Goal: Book appointment/travel/reservation

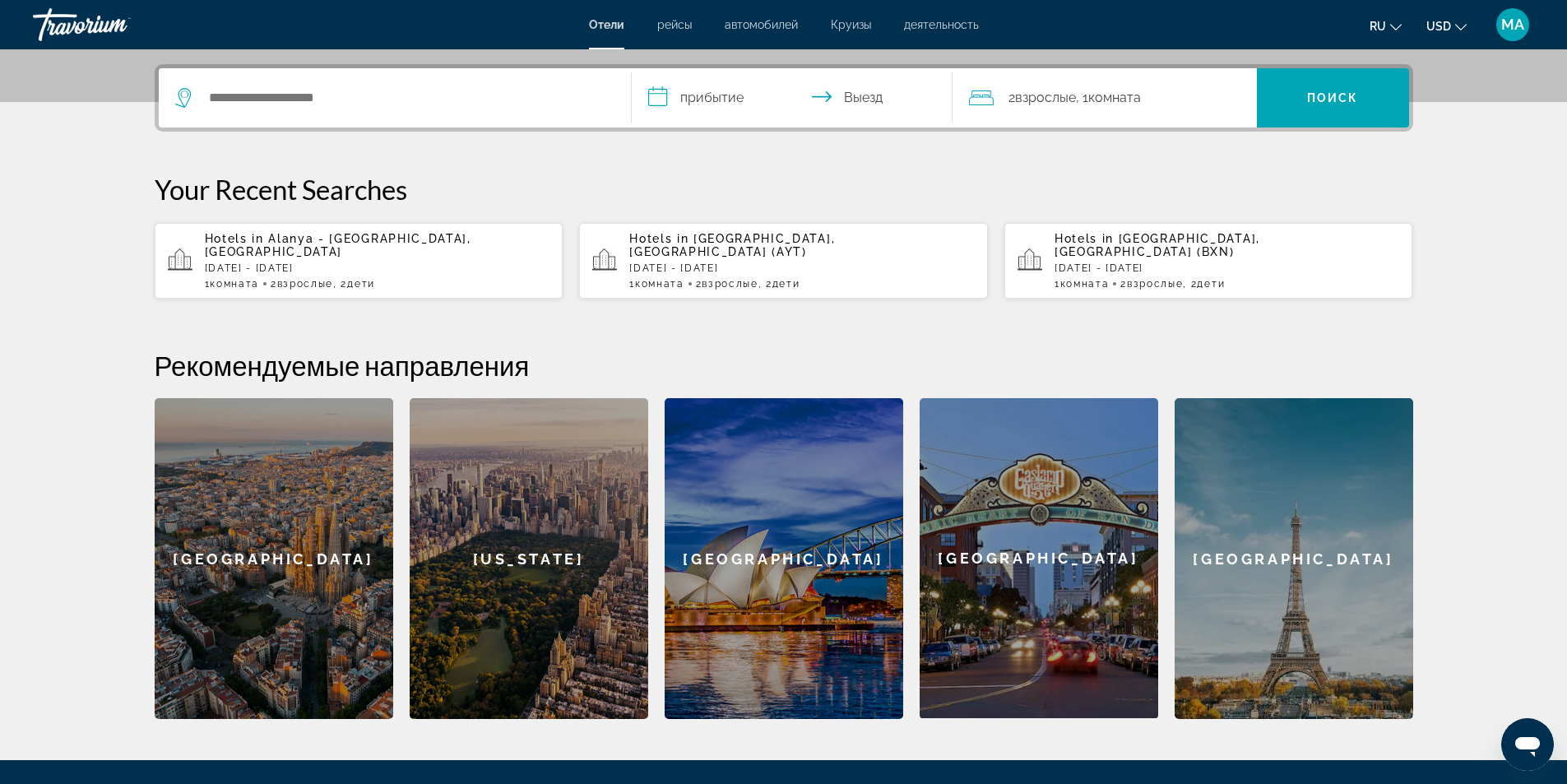
scroll to position [309, 0]
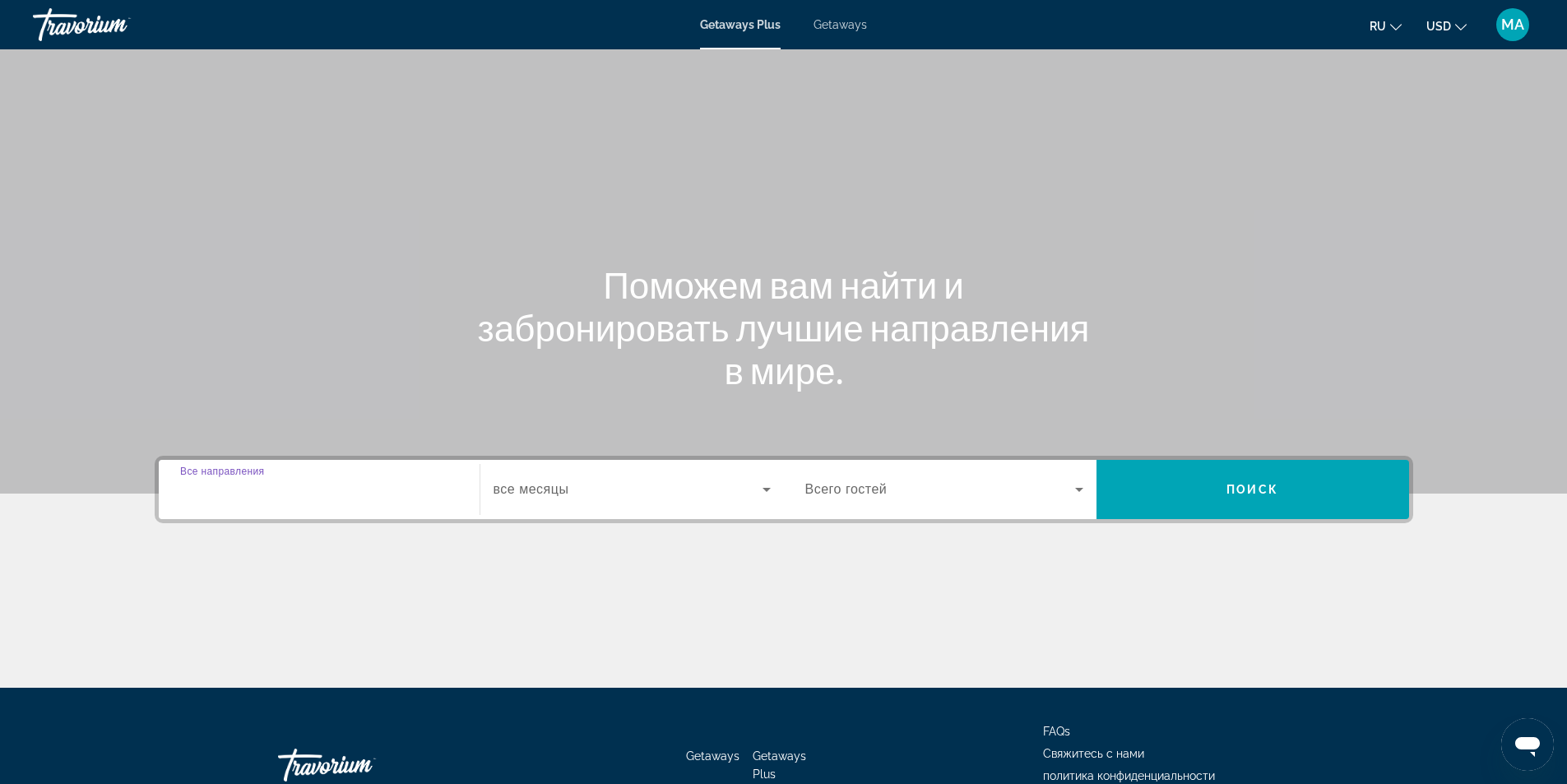
click at [329, 492] on input "Destination Все направления" at bounding box center [319, 490] width 278 height 20
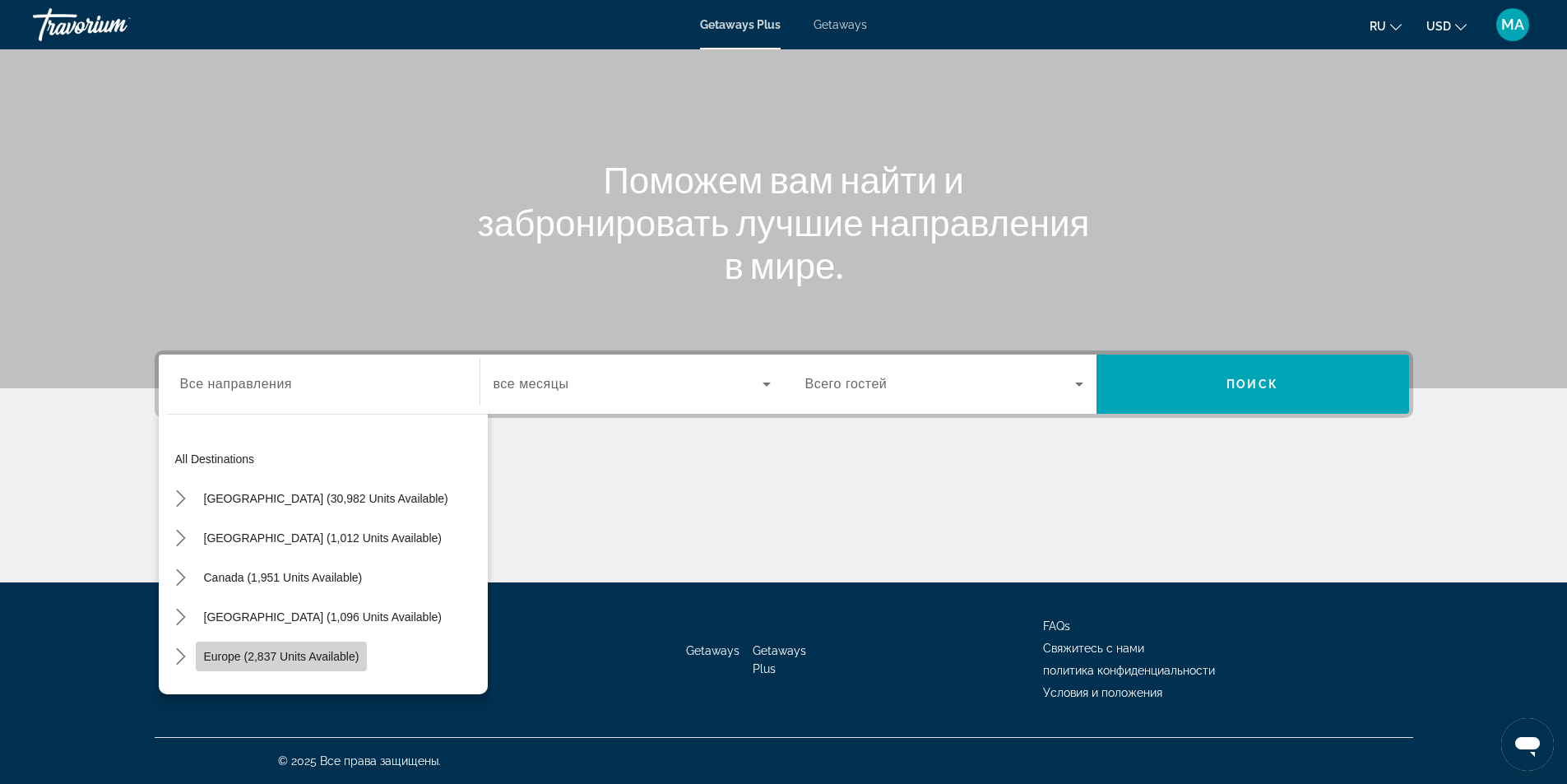
click at [327, 655] on span "Europe (2,837 units available)" at bounding box center [281, 656] width 155 height 13
type input "**********"
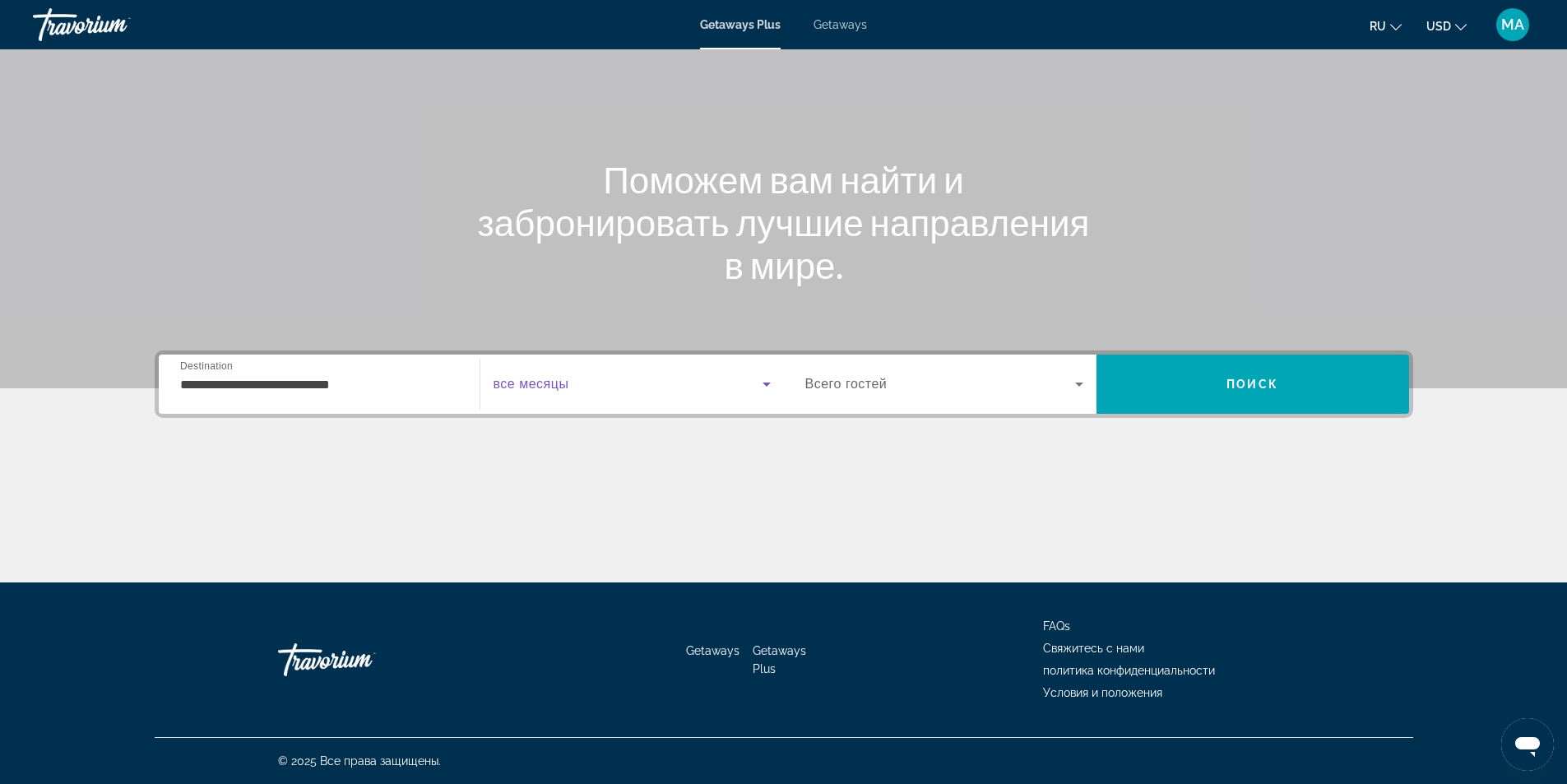
click at [589, 390] on span "Search widget" at bounding box center [628, 384] width 269 height 20
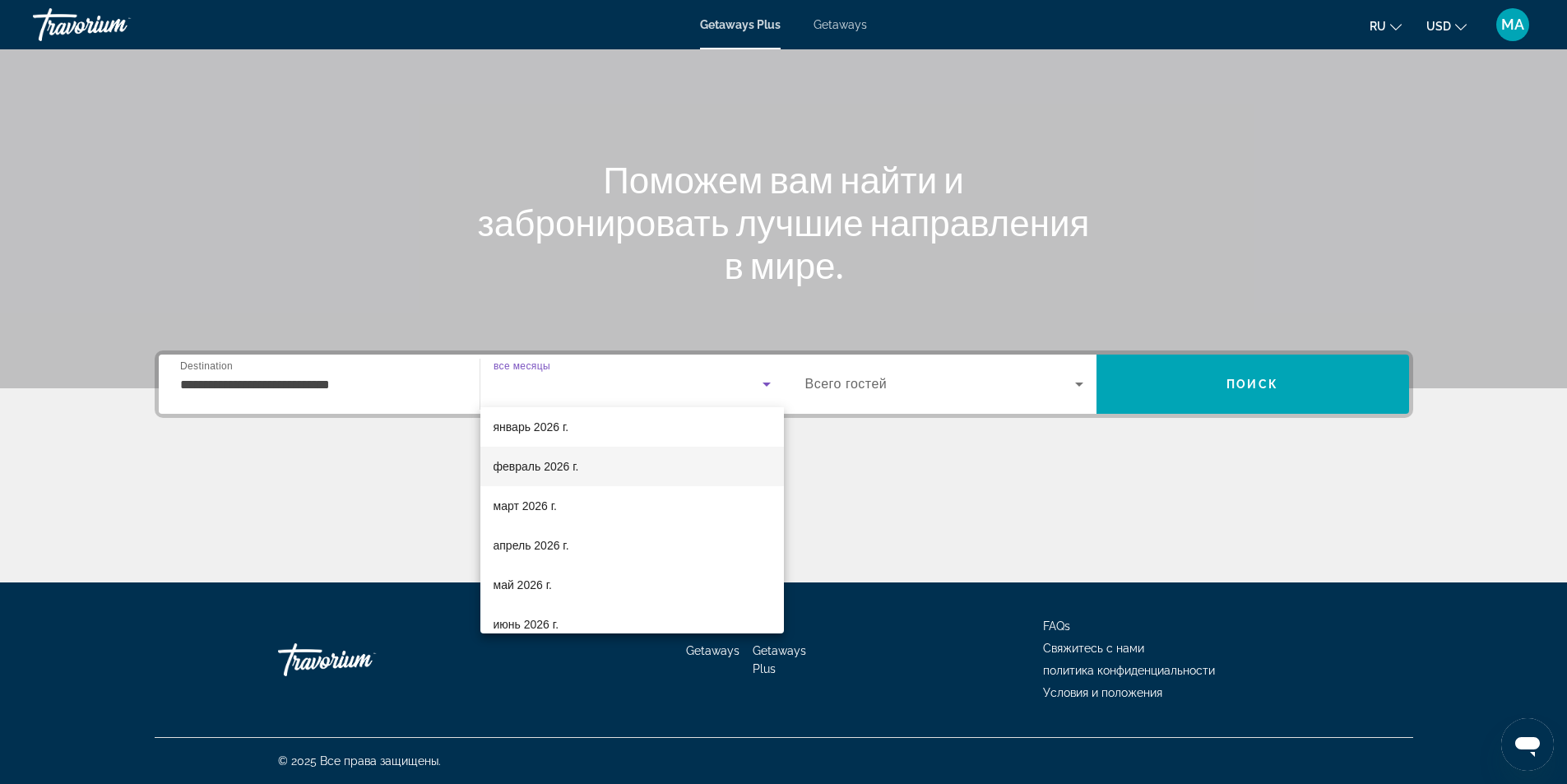
scroll to position [247, 0]
click at [549, 496] on span "май 2026 г." at bounding box center [522, 502] width 59 height 20
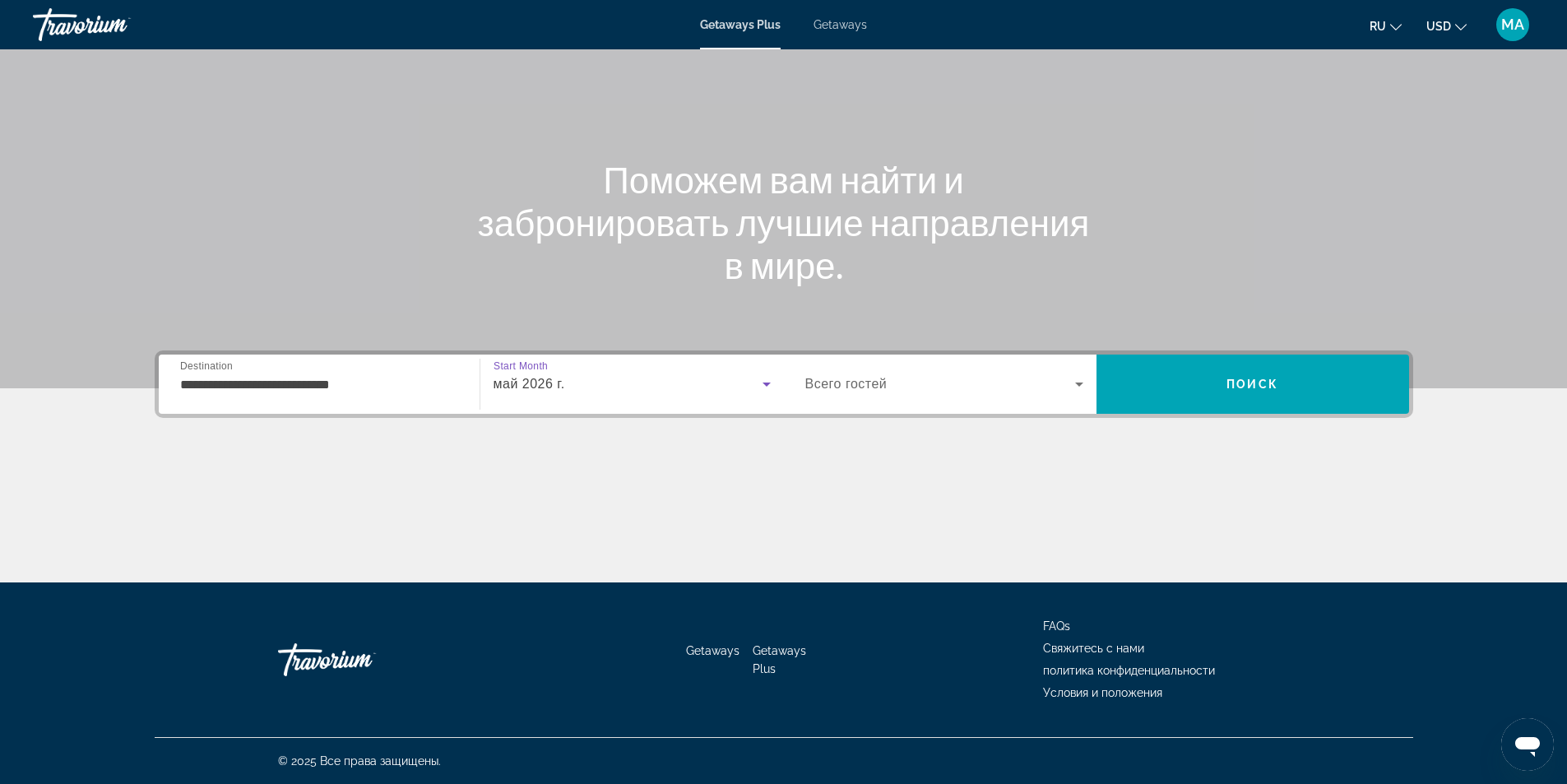
click at [853, 393] on span "Search widget" at bounding box center [940, 384] width 270 height 20
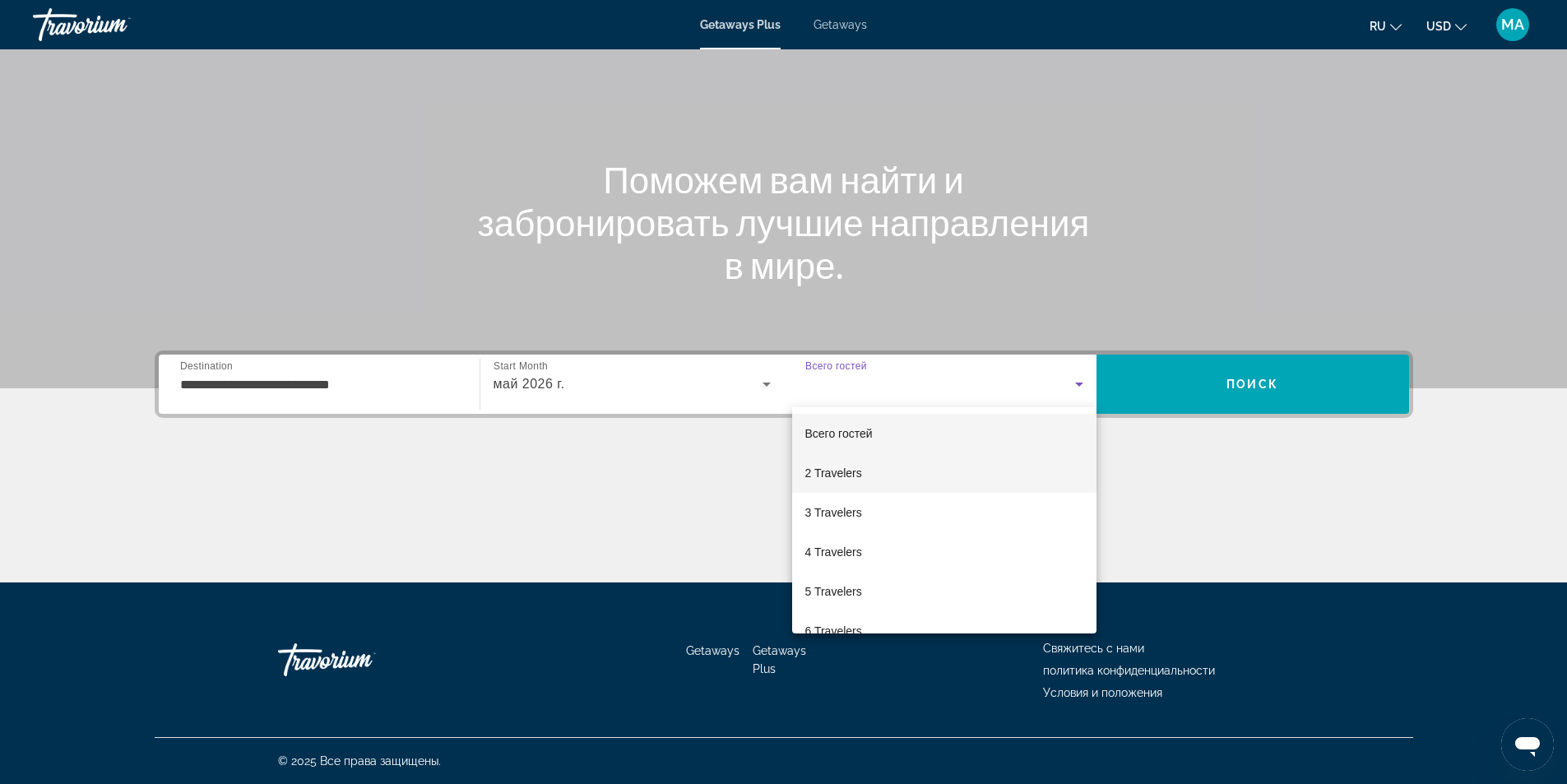
click at [858, 470] on span "2 Travelers" at bounding box center [833, 473] width 57 height 20
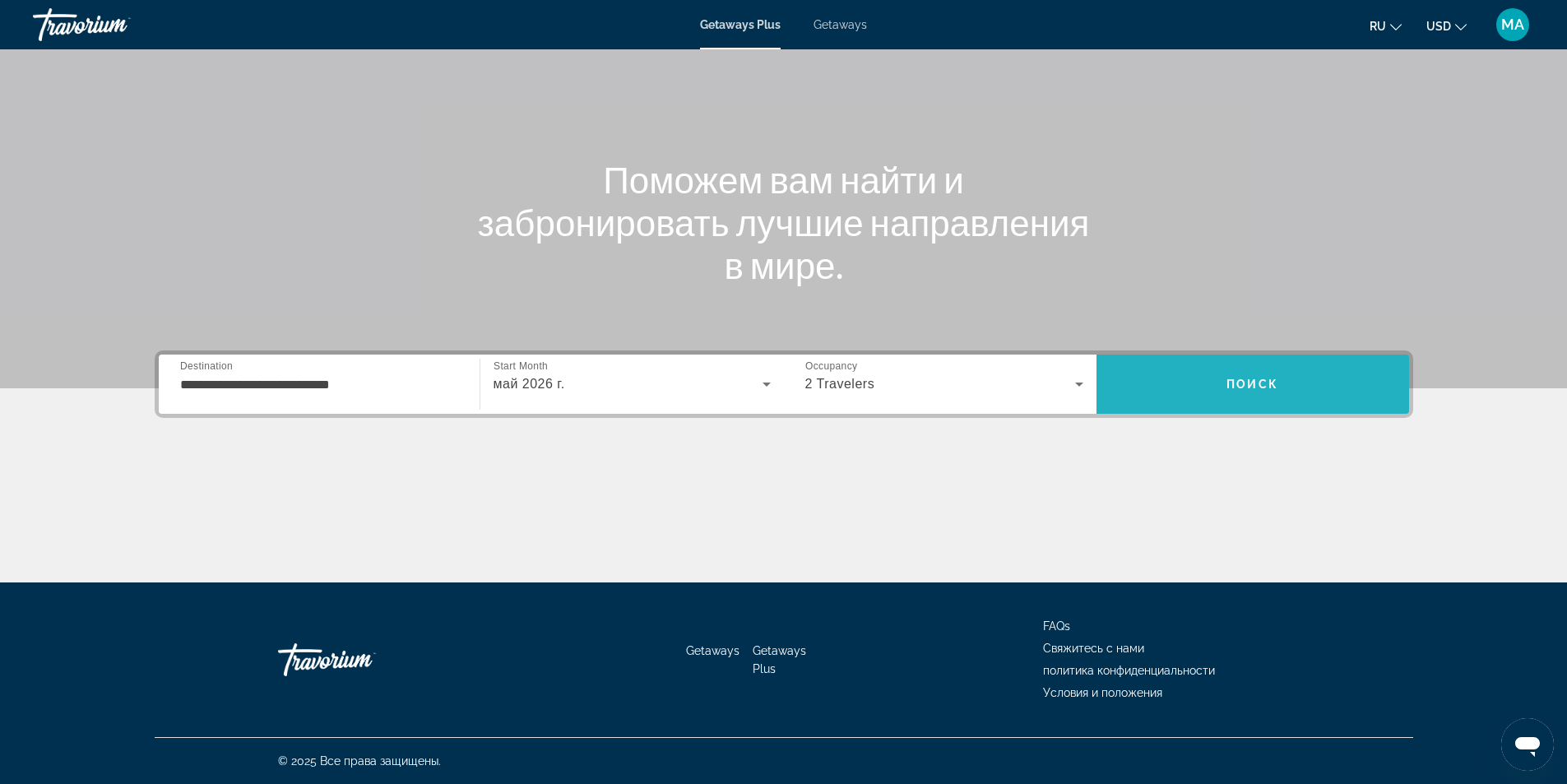
click at [1200, 398] on span "Search" at bounding box center [1252, 384] width 313 height 39
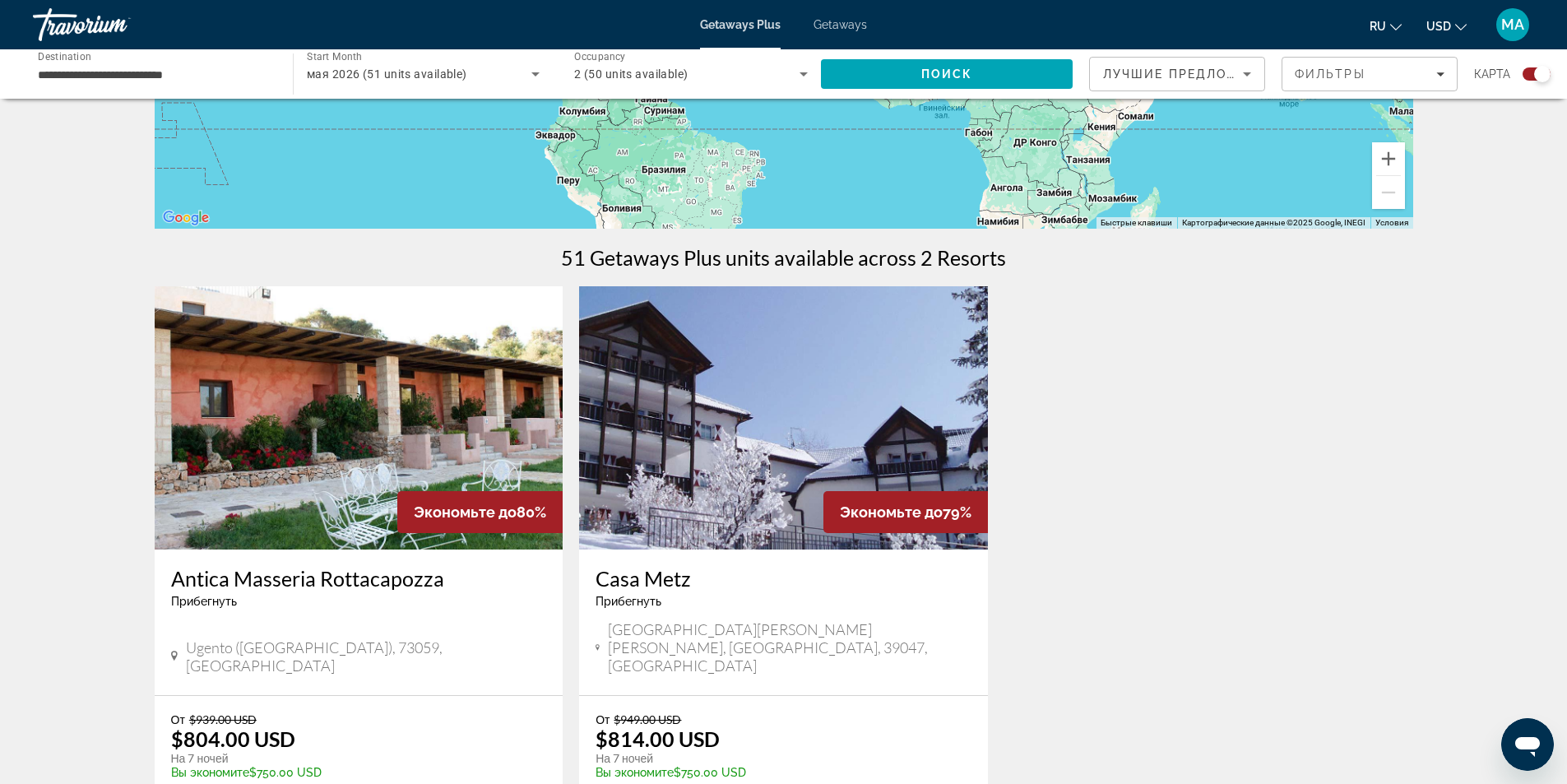
scroll to position [215, 0]
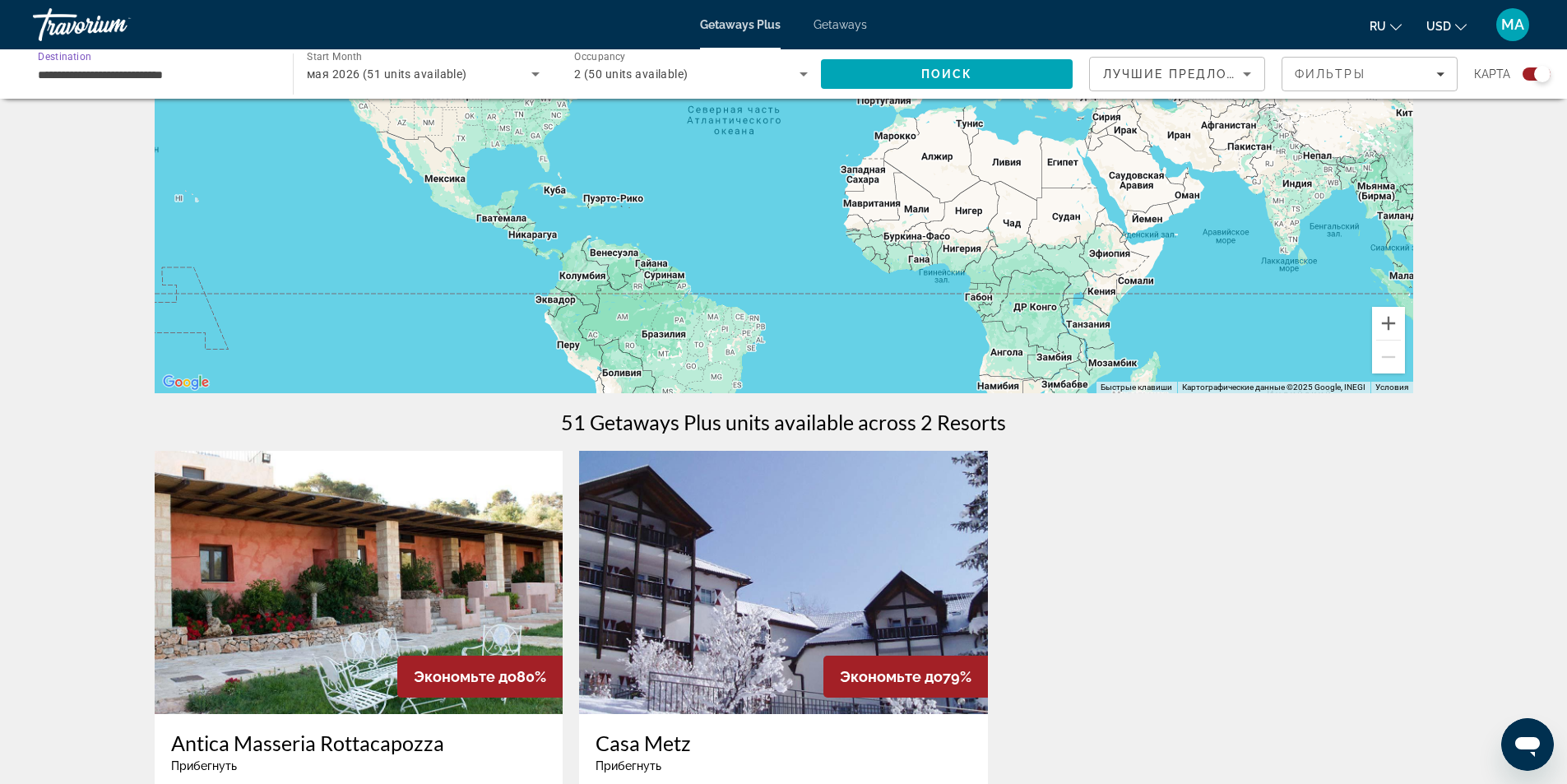
click at [221, 68] on input "**********" at bounding box center [154, 74] width 234 height 20
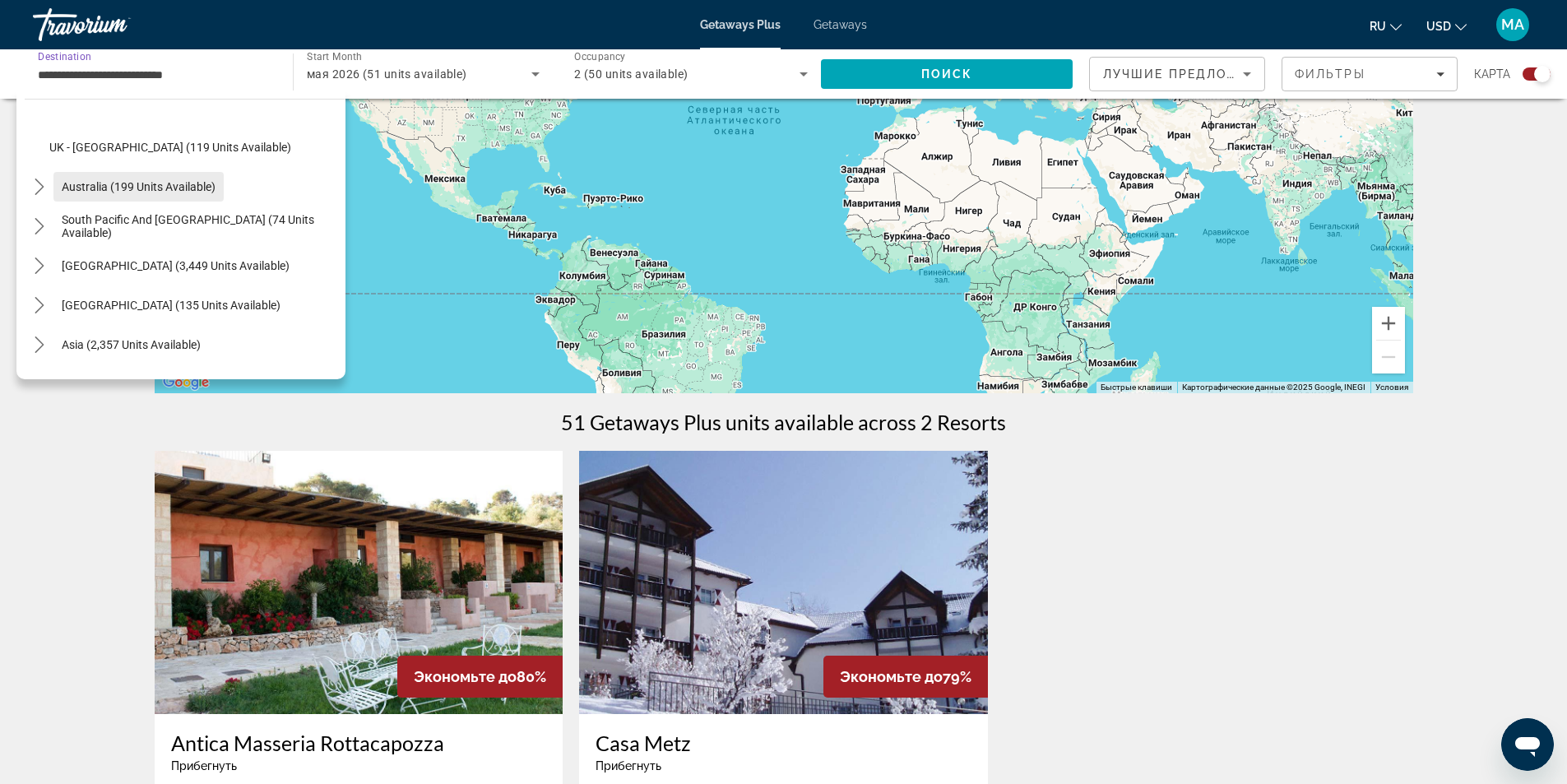
scroll to position [977, 0]
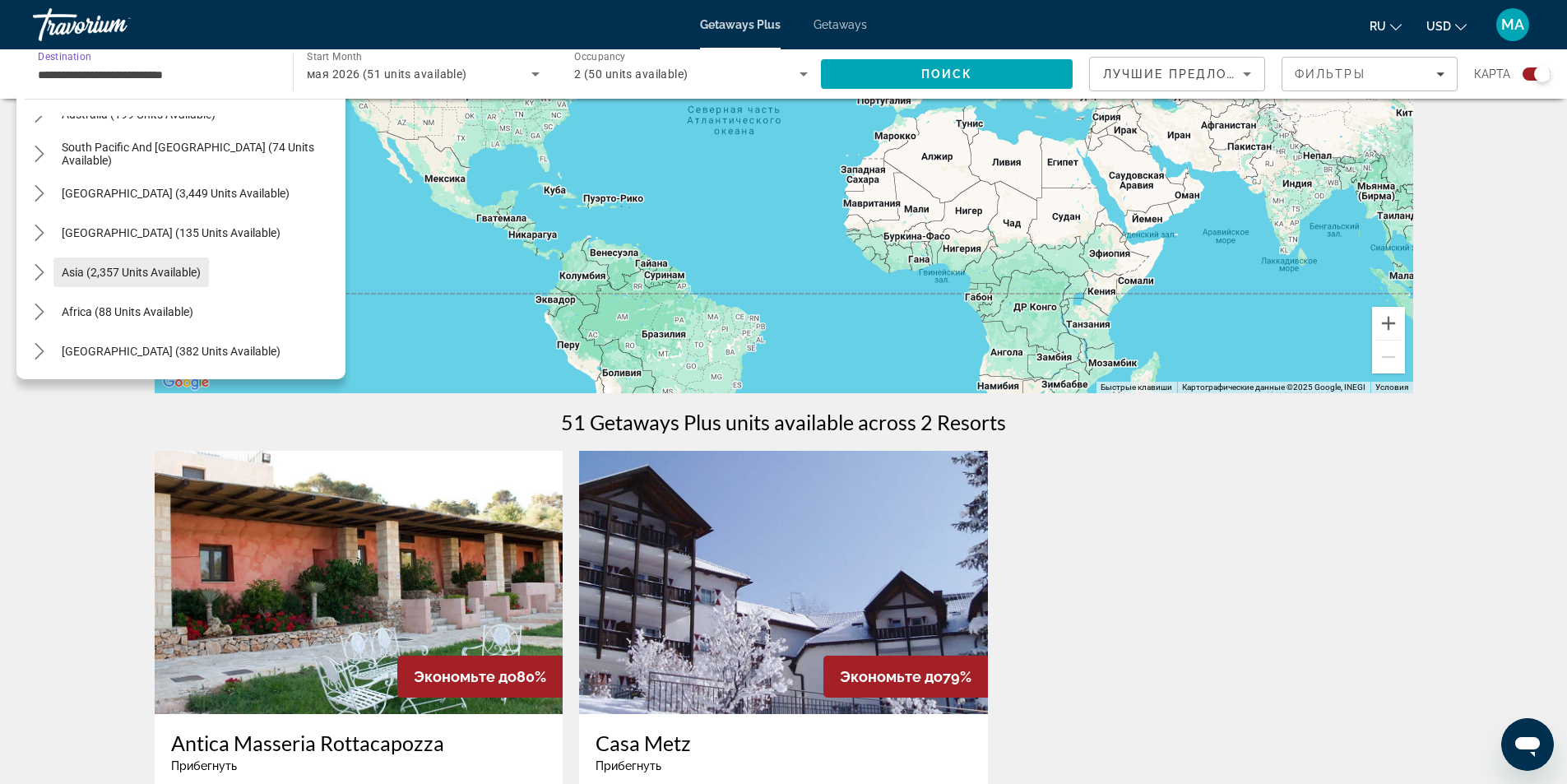
click at [150, 271] on span "Asia (2,357 units available)" at bounding box center [131, 272] width 139 height 13
type input "**********"
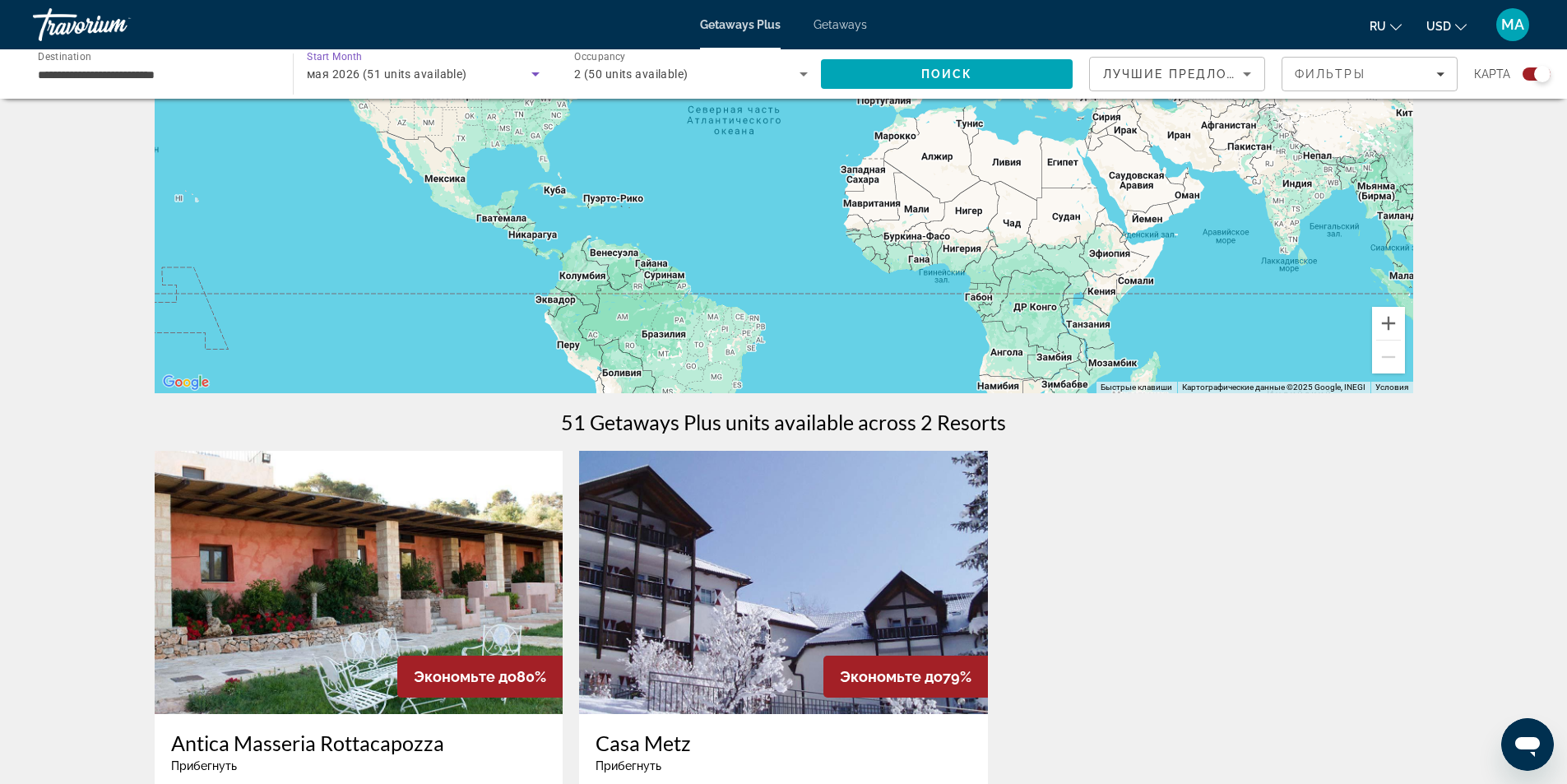
click at [405, 79] on span "мая 2026 (51 units available)" at bounding box center [386, 74] width 160 height 13
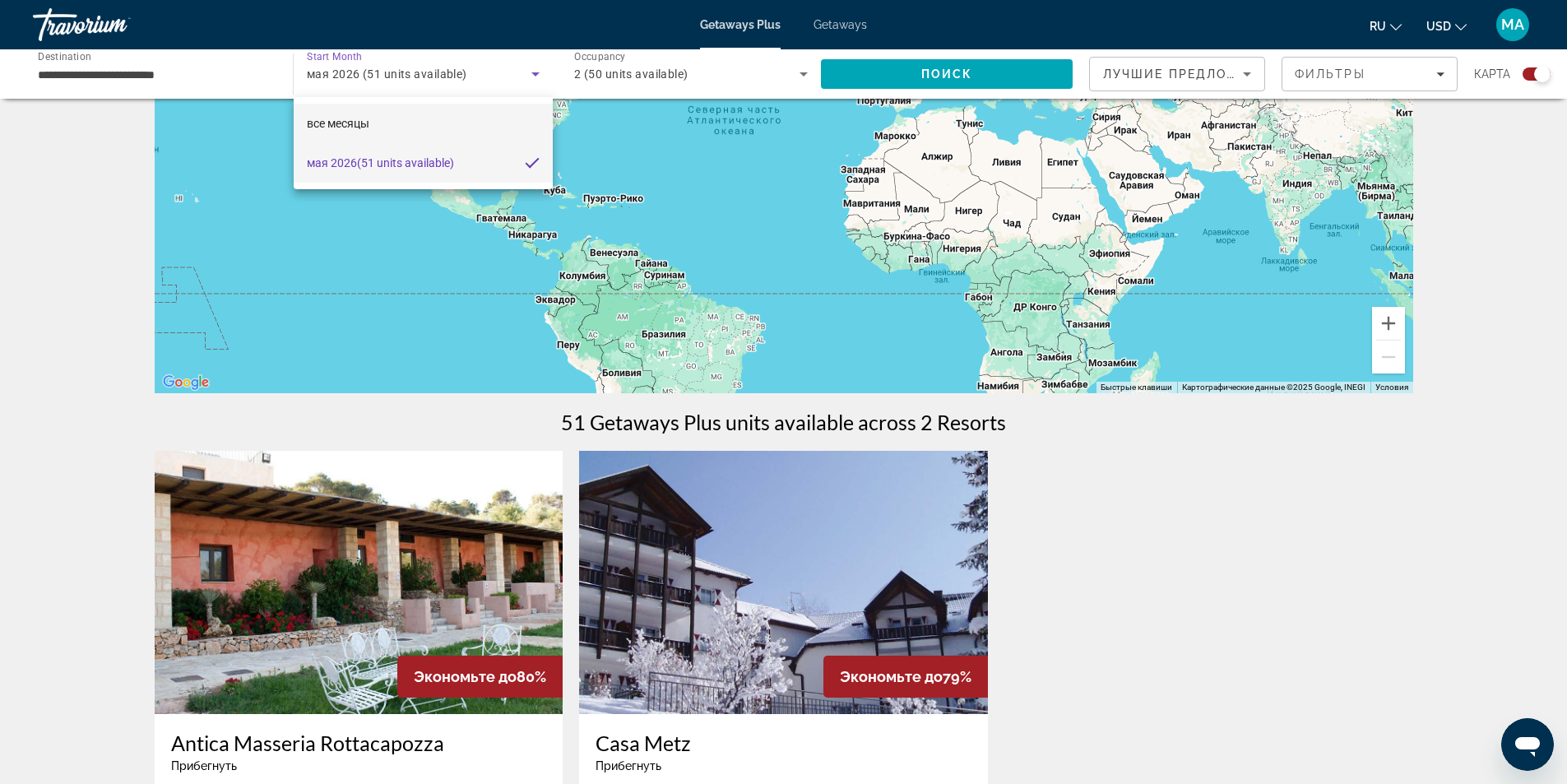
scroll to position [133, 0]
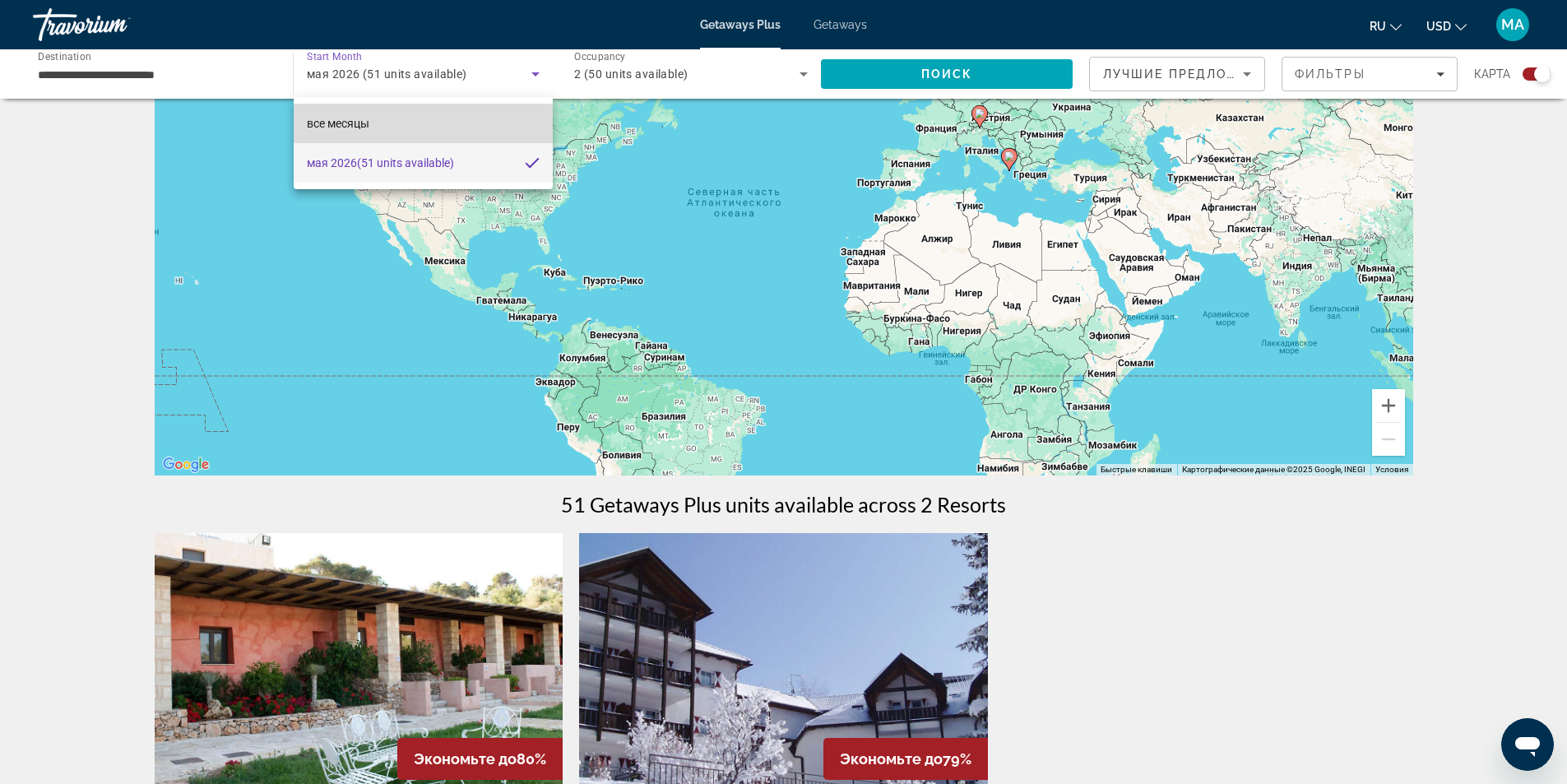
click at [369, 120] on span "все месяцы" at bounding box center [337, 123] width 62 height 13
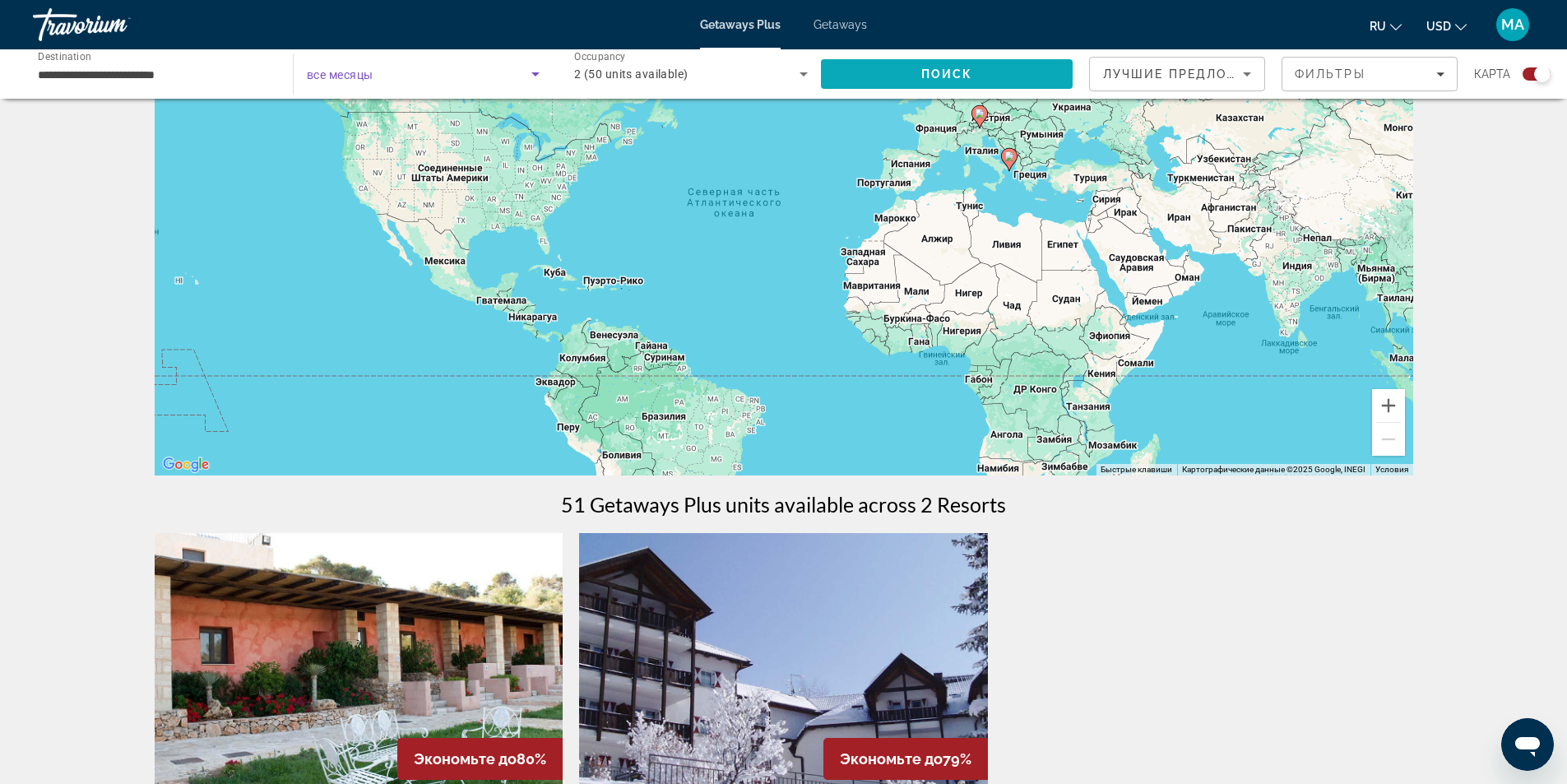
click at [929, 76] on span "Поиск" at bounding box center [947, 74] width 52 height 13
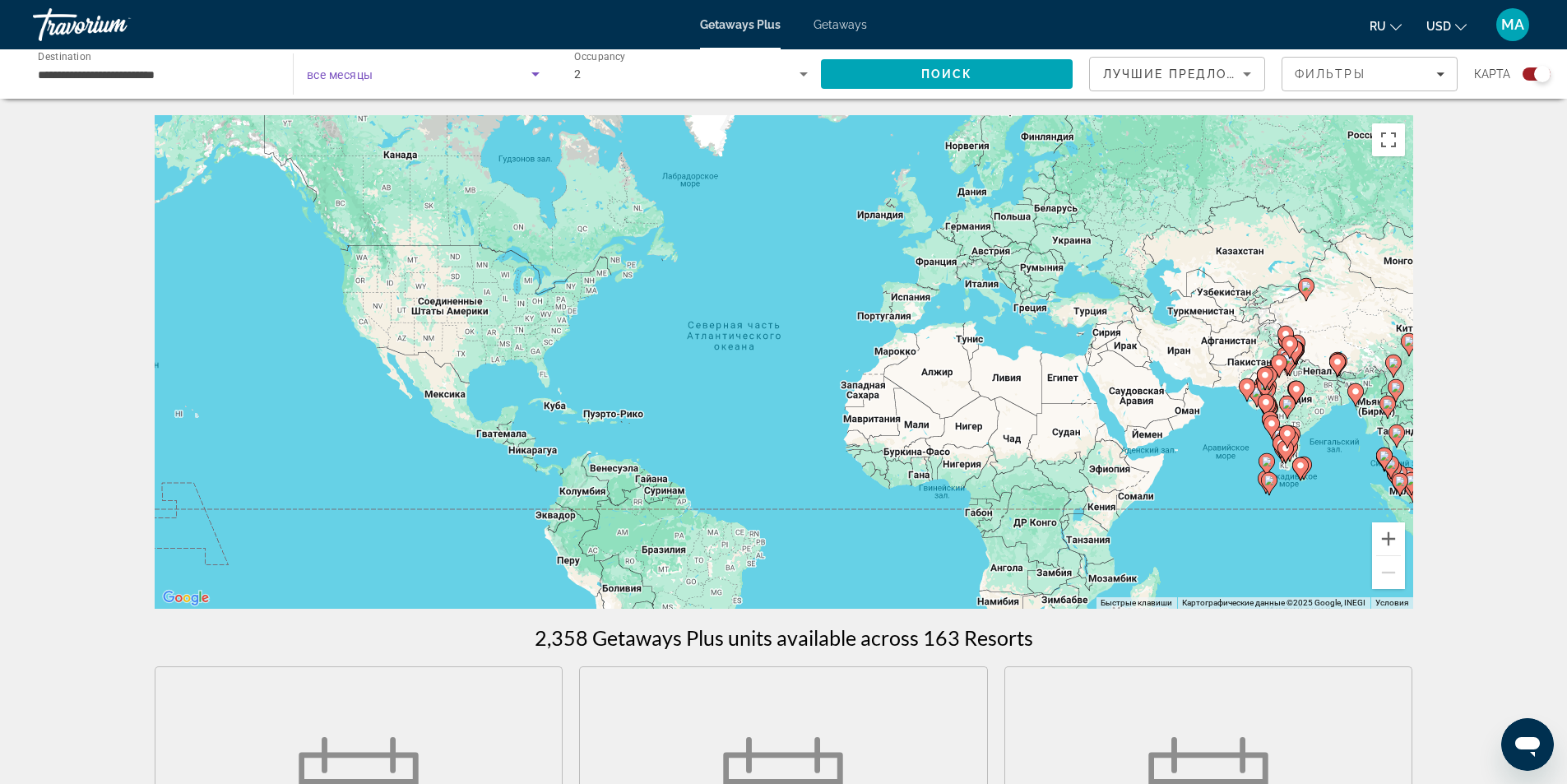
click at [382, 81] on span "Search widget" at bounding box center [419, 74] width 224 height 20
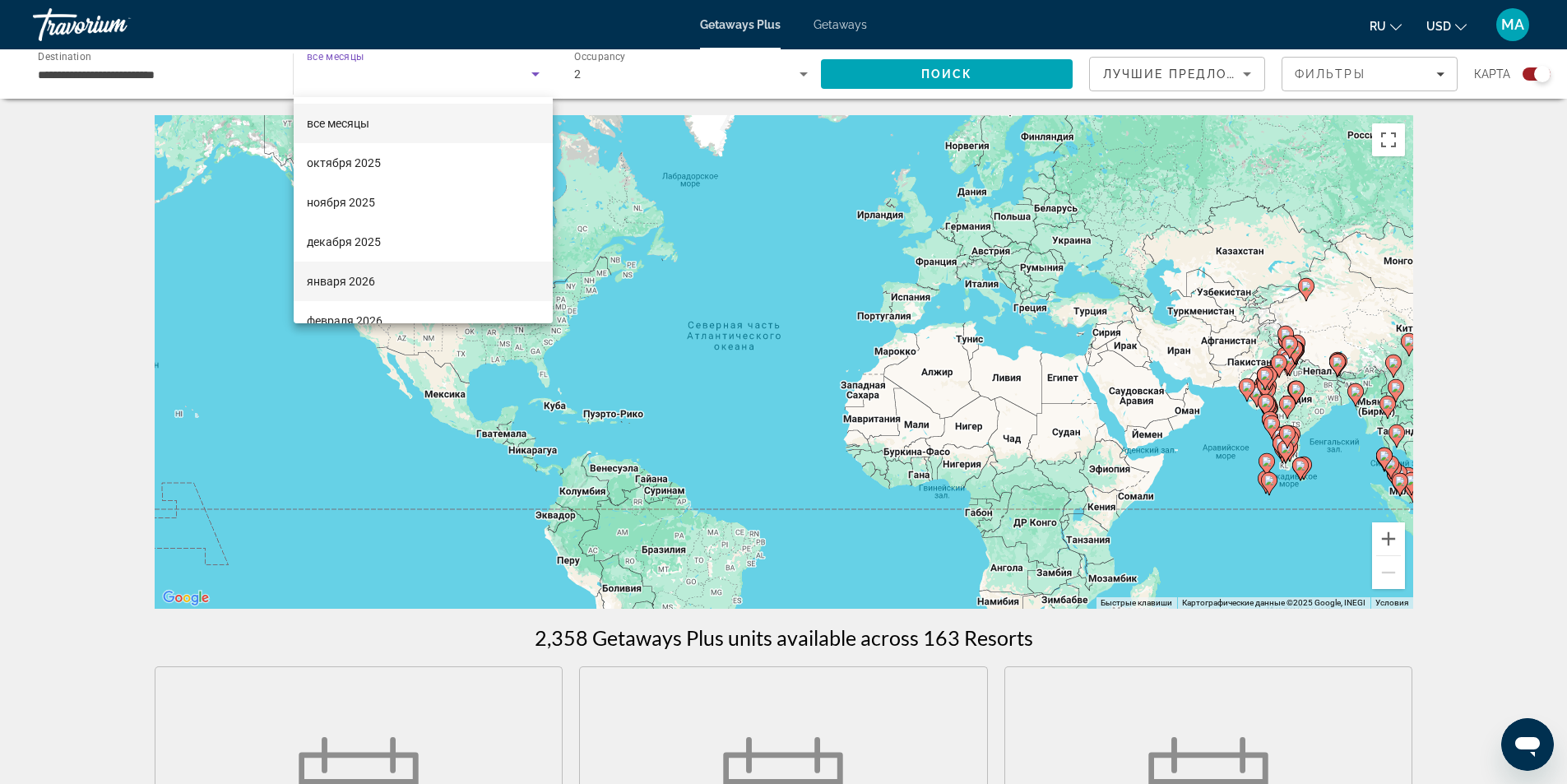
scroll to position [82, 0]
click at [334, 272] on span "марта 2026" at bounding box center [337, 278] width 61 height 20
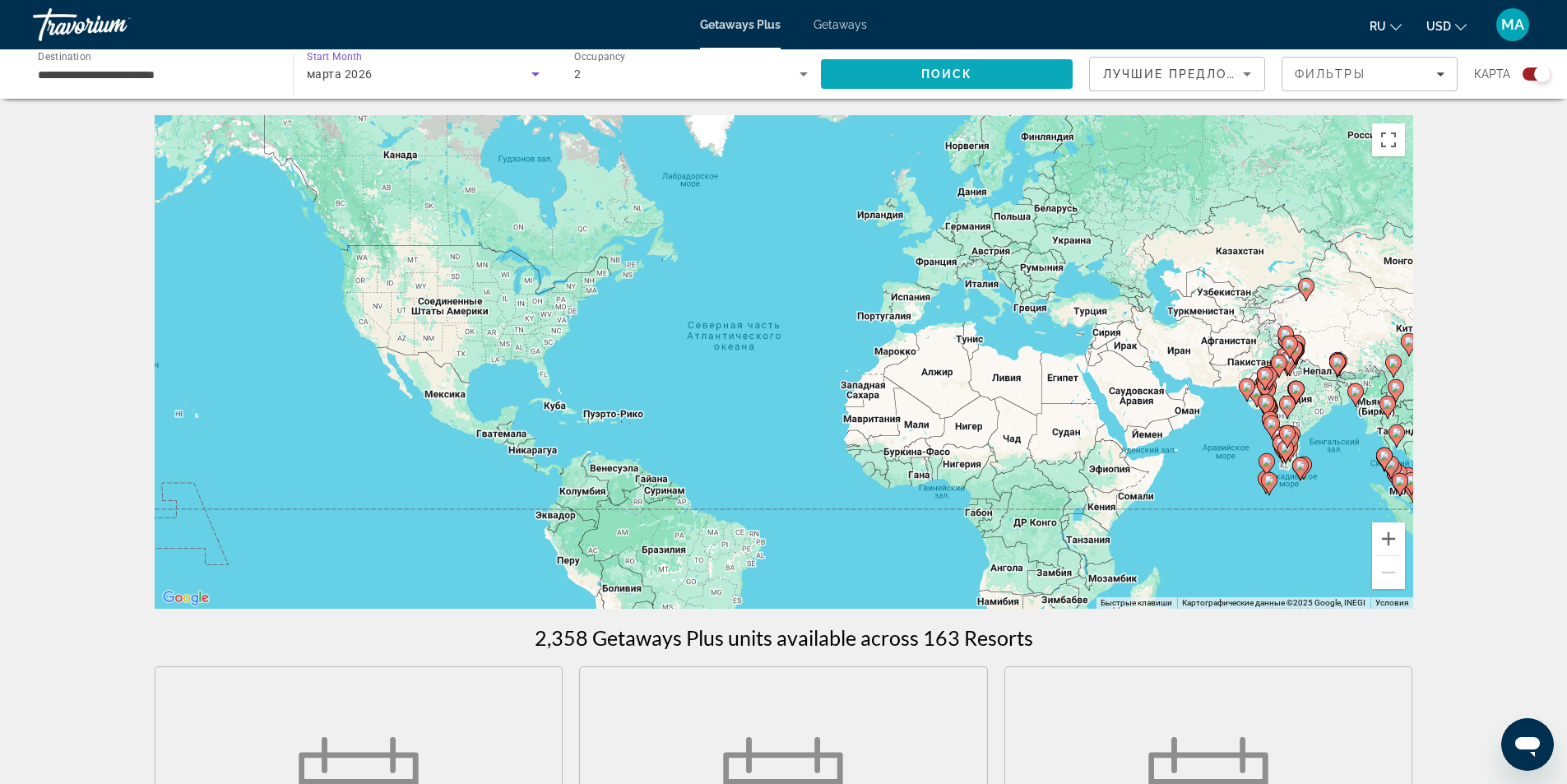
click at [967, 67] on span "Поиск" at bounding box center [947, 74] width 52 height 13
